Goal: Information Seeking & Learning: Check status

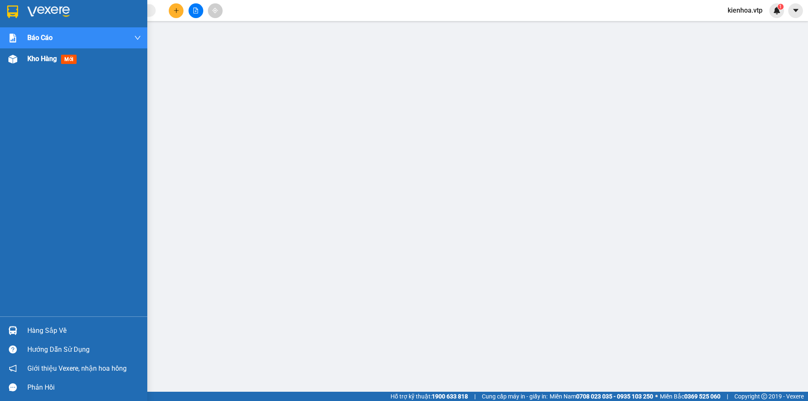
click at [32, 56] on span "Kho hàng" at bounding box center [41, 59] width 29 height 8
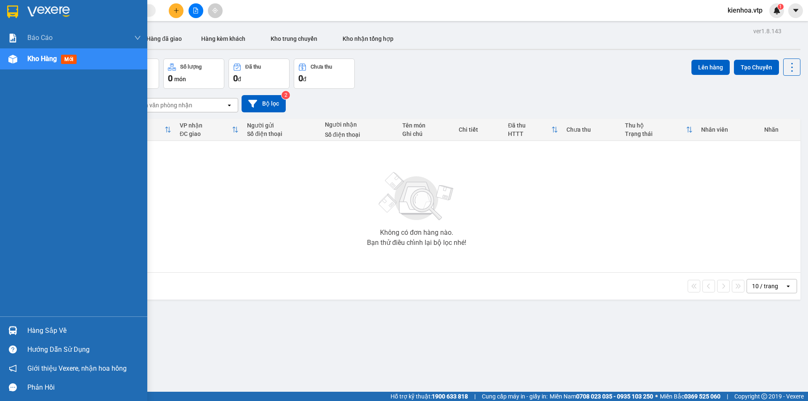
click at [14, 59] on img at bounding box center [12, 59] width 9 height 9
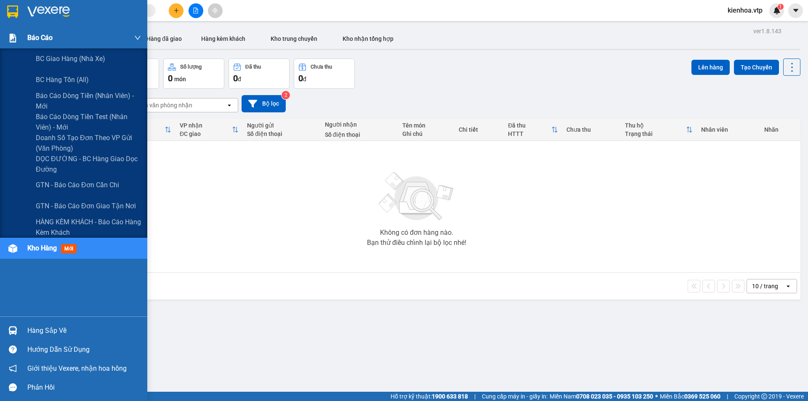
click at [35, 33] on span "Báo cáo" at bounding box center [39, 37] width 25 height 11
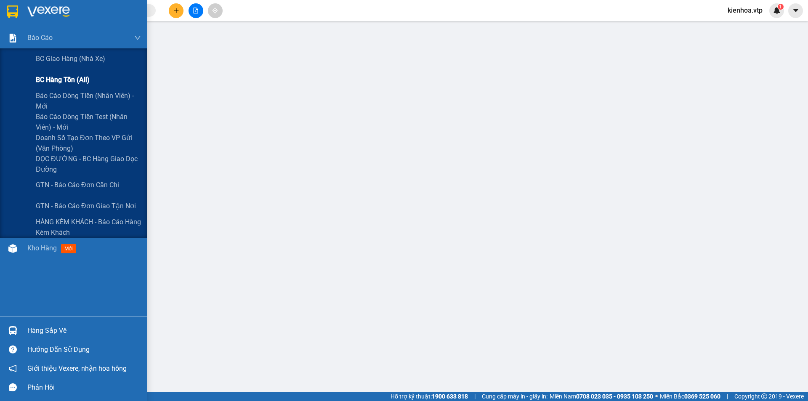
click at [74, 80] on span "BC hàng tồn (all)" at bounding box center [63, 79] width 54 height 11
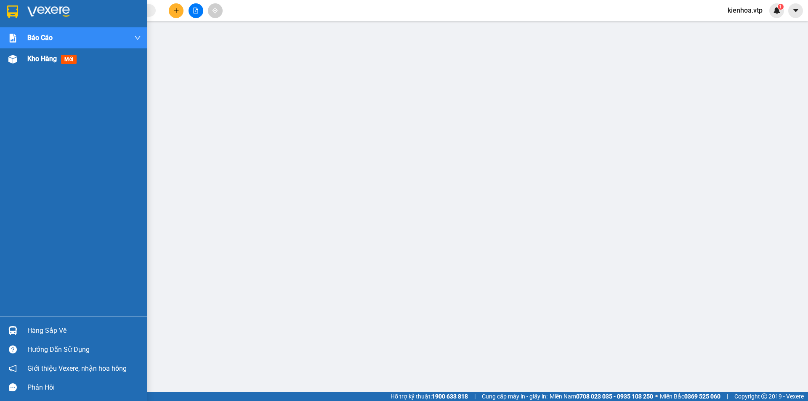
click at [24, 57] on div "Kho hàng mới" at bounding box center [73, 58] width 147 height 21
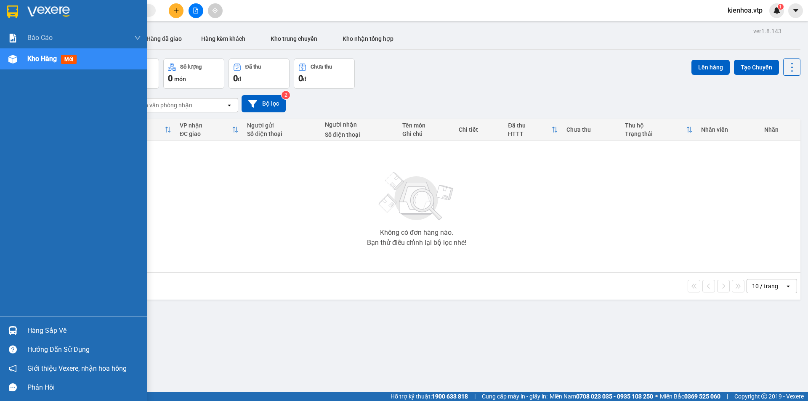
click at [24, 57] on div "Kho hàng mới" at bounding box center [73, 58] width 147 height 21
click at [44, 56] on span "Kho hàng" at bounding box center [41, 59] width 29 height 8
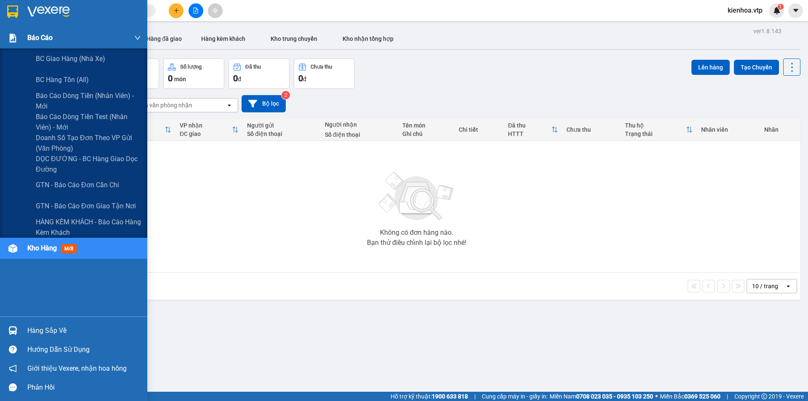
click at [16, 36] on img at bounding box center [12, 38] width 9 height 9
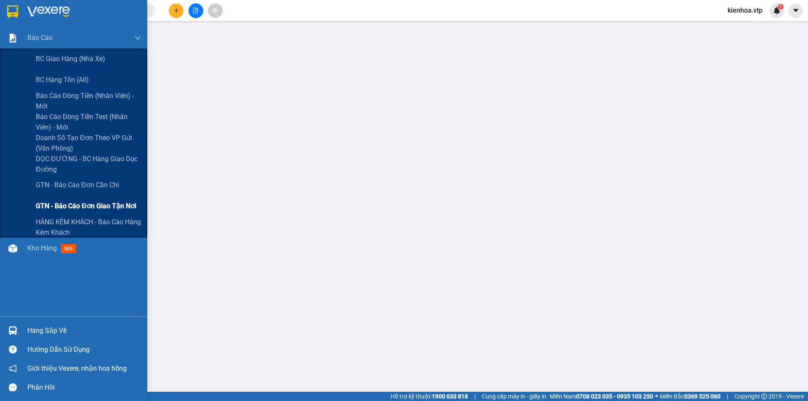
click at [93, 203] on span "GTN - Báo cáo đơn giao tận nơi" at bounding box center [86, 206] width 101 height 11
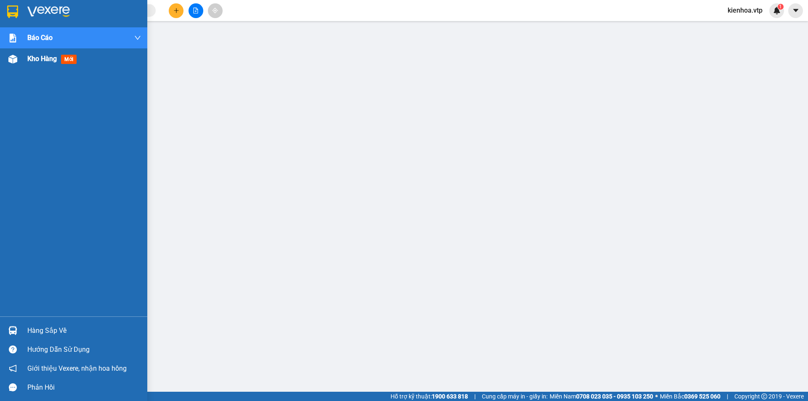
click at [39, 57] on span "Kho hàng" at bounding box center [41, 59] width 29 height 8
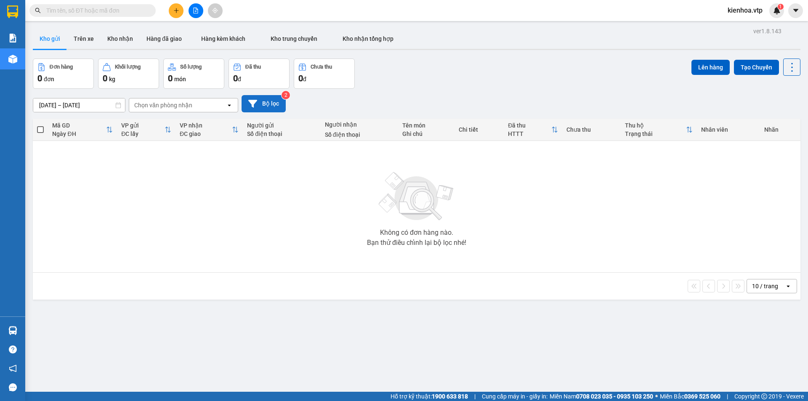
click at [267, 104] on button "Bộ lọc" at bounding box center [264, 103] width 44 height 17
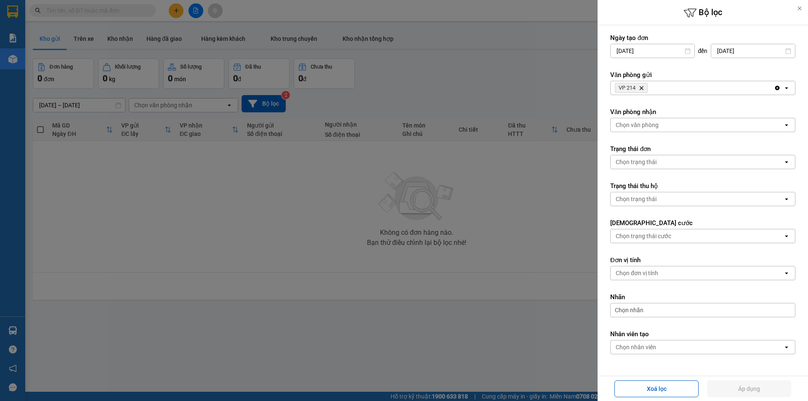
click at [643, 87] on icon "Delete" at bounding box center [641, 87] width 5 height 5
click at [643, 87] on div "Chọn văn phòng" at bounding box center [637, 88] width 43 height 8
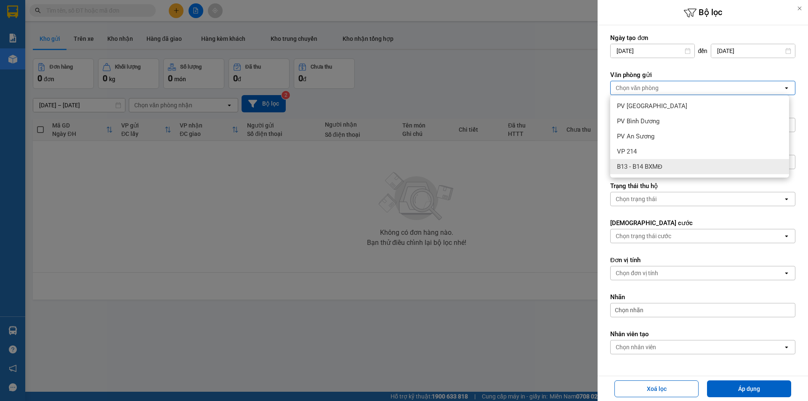
click at [625, 163] on span "B13 - B14 BXMĐ" at bounding box center [639, 166] width 45 height 8
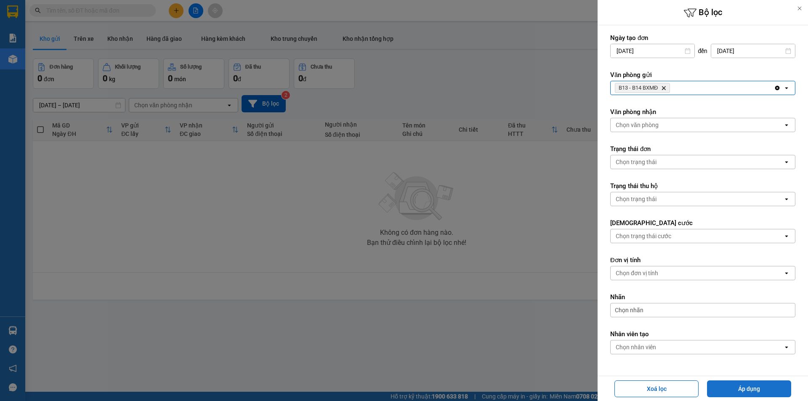
click at [749, 389] on button "Áp dụng" at bounding box center [749, 388] width 84 height 17
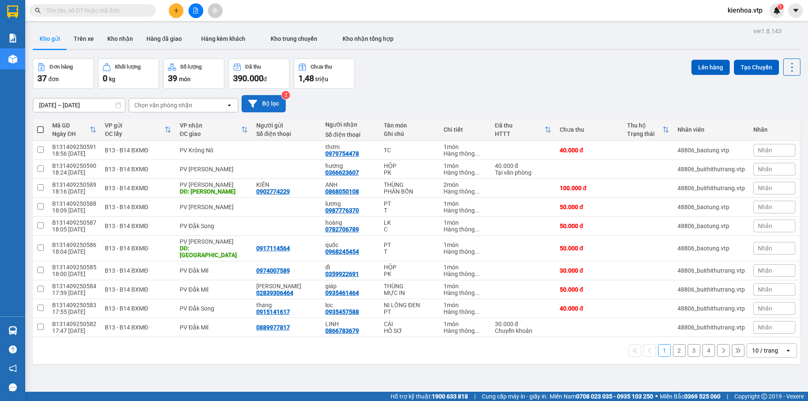
click at [271, 104] on button "Bộ lọc" at bounding box center [264, 103] width 44 height 17
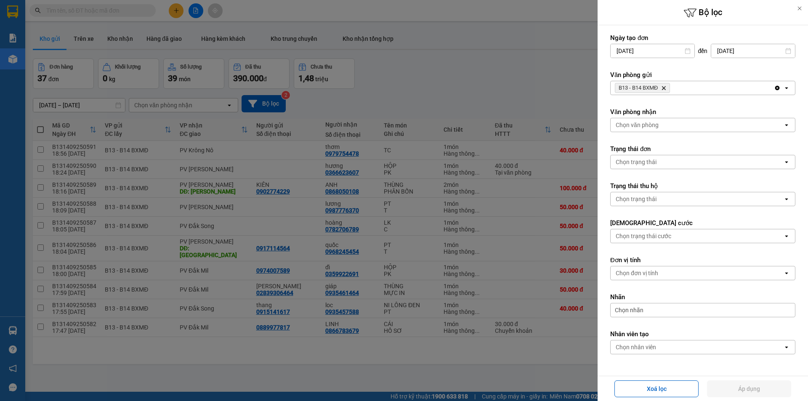
click at [665, 88] on icon "B13 - B14 BXMĐ, close by backspace" at bounding box center [664, 88] width 4 height 4
click at [646, 85] on div "Chọn văn phòng" at bounding box center [637, 88] width 43 height 8
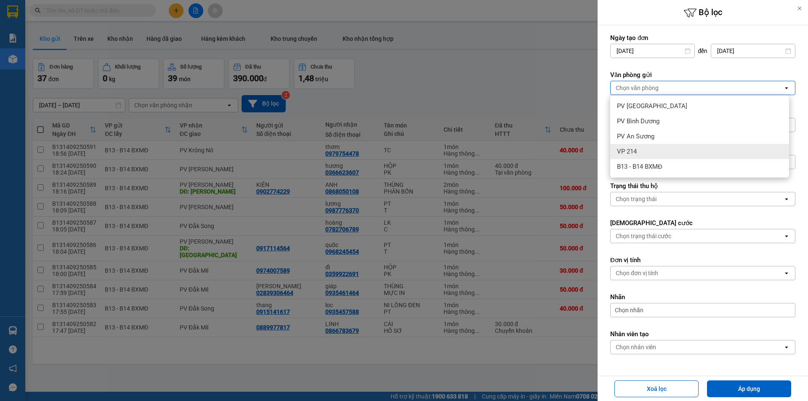
click at [649, 149] on div "VP 214" at bounding box center [699, 151] width 179 height 15
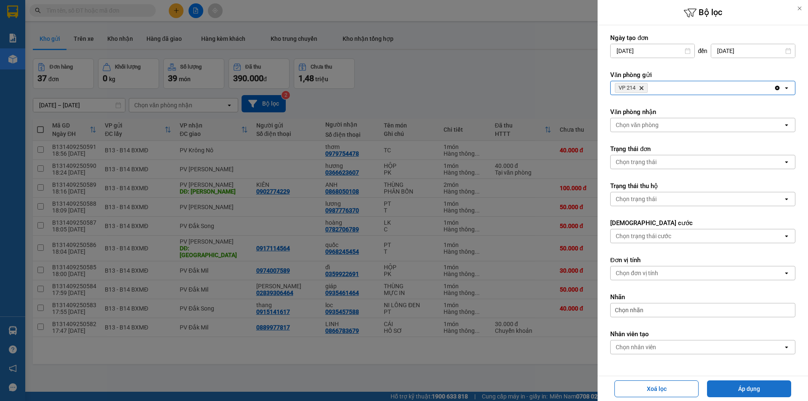
click at [754, 384] on button "Áp dụng" at bounding box center [749, 388] width 84 height 17
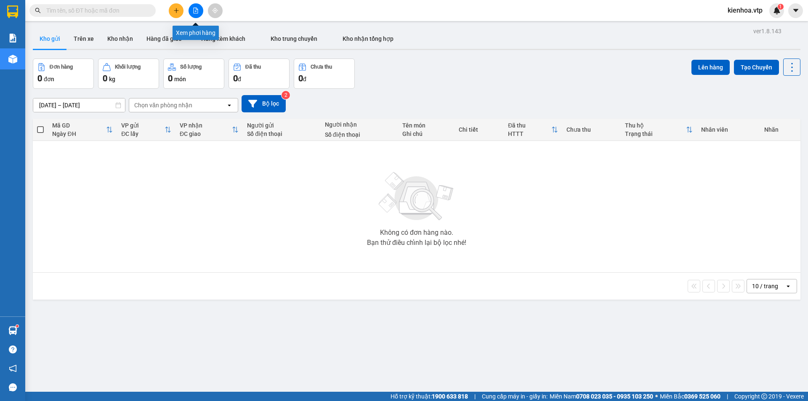
click at [198, 8] on icon "file-add" at bounding box center [196, 11] width 6 height 6
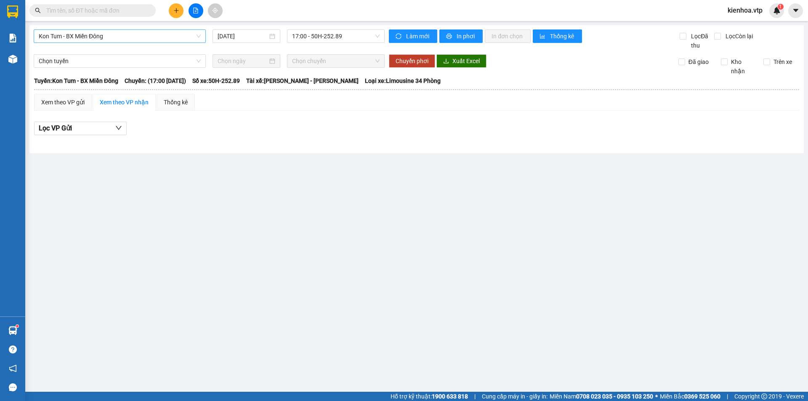
click at [129, 33] on span "Kon Tum - BX Miền Đông" at bounding box center [120, 36] width 162 height 13
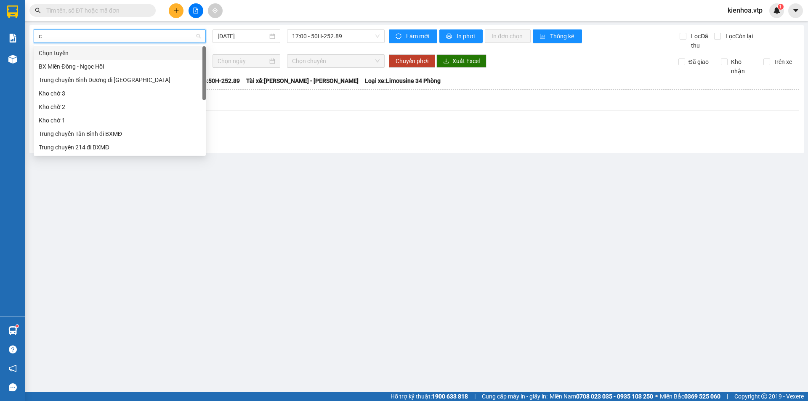
type input "cj"
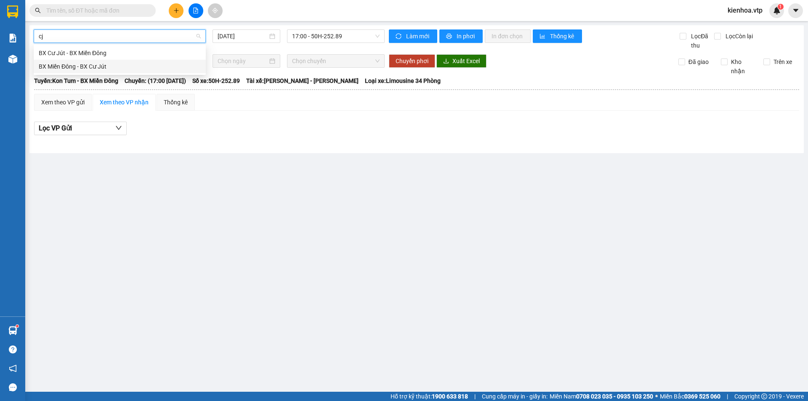
click at [90, 68] on div "BX Miền Đông - BX Cư Jút" at bounding box center [120, 66] width 162 height 9
type input "[DATE]"
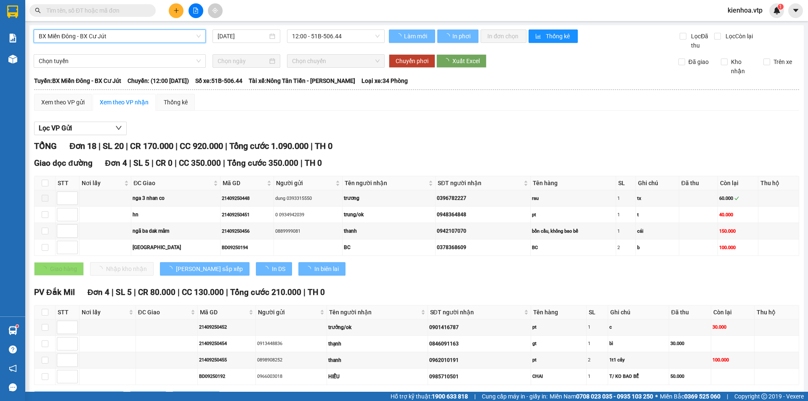
click at [333, 37] on span "12:00 - 51B-506.44" at bounding box center [336, 36] width 88 height 13
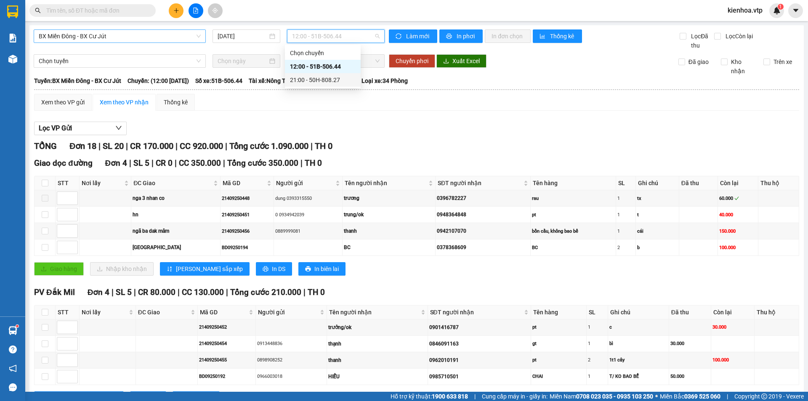
click at [318, 78] on div "21:00 - 50H-808.27" at bounding box center [323, 79] width 66 height 9
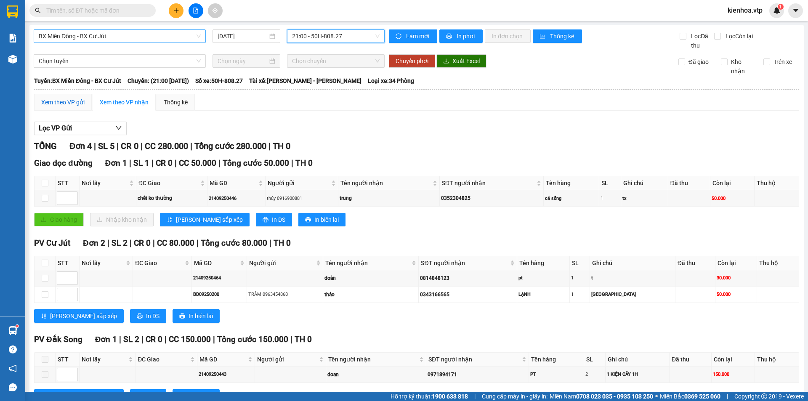
click at [64, 104] on div "Xem theo VP gửi" at bounding box center [62, 102] width 43 height 9
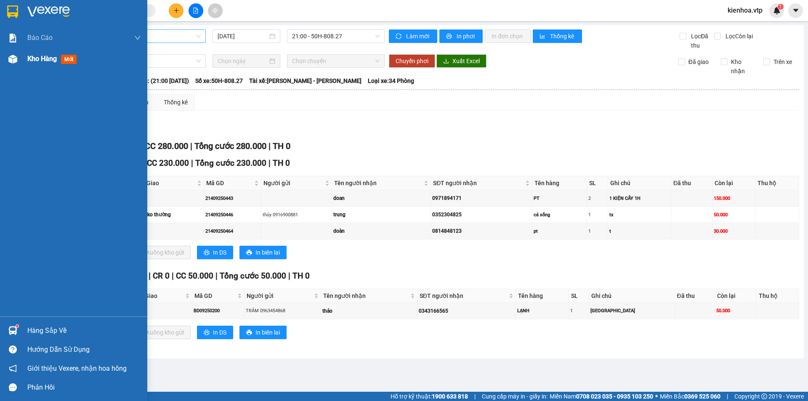
click at [36, 55] on span "Kho hàng" at bounding box center [41, 59] width 29 height 8
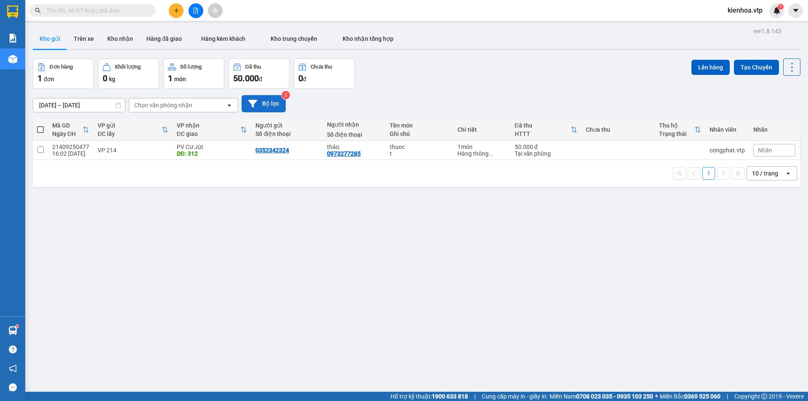
click at [268, 102] on button "Bộ lọc" at bounding box center [264, 103] width 44 height 17
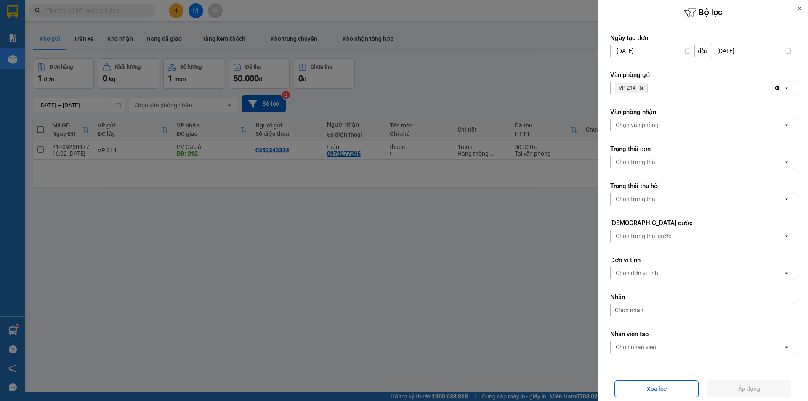
drag, startPoint x: 404, startPoint y: 246, endPoint x: 402, endPoint y: 238, distance: 8.8
click at [404, 246] on div at bounding box center [404, 200] width 808 height 401
